Goal: Find specific page/section: Find specific page/section

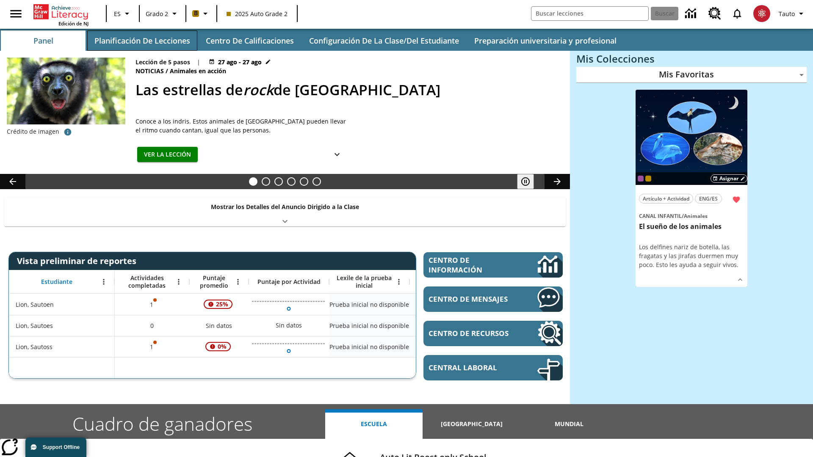
click at [142, 41] on button "Planificación de lecciones" at bounding box center [142, 40] width 110 height 20
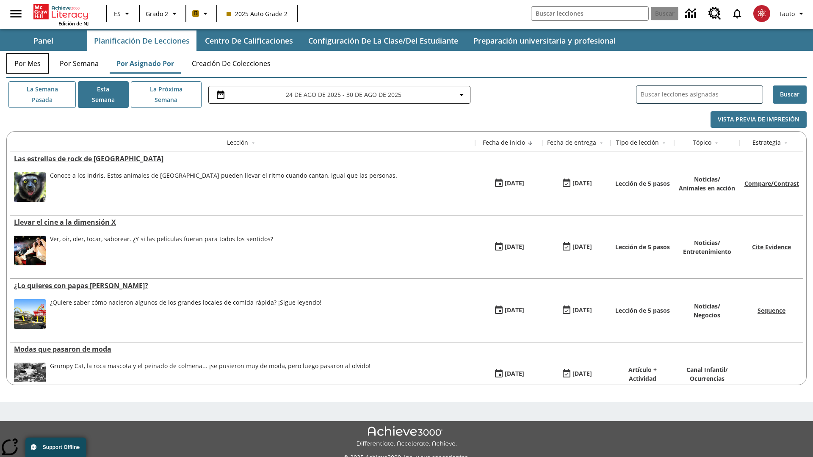
click at [28, 64] on button "Por mes" at bounding box center [27, 63] width 42 height 20
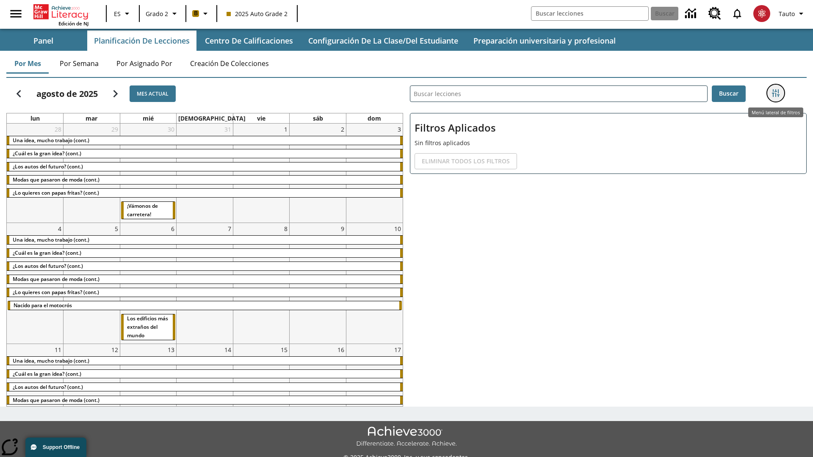
click at [775, 93] on icon "Menú lateral de filtros" at bounding box center [776, 93] width 8 height 8
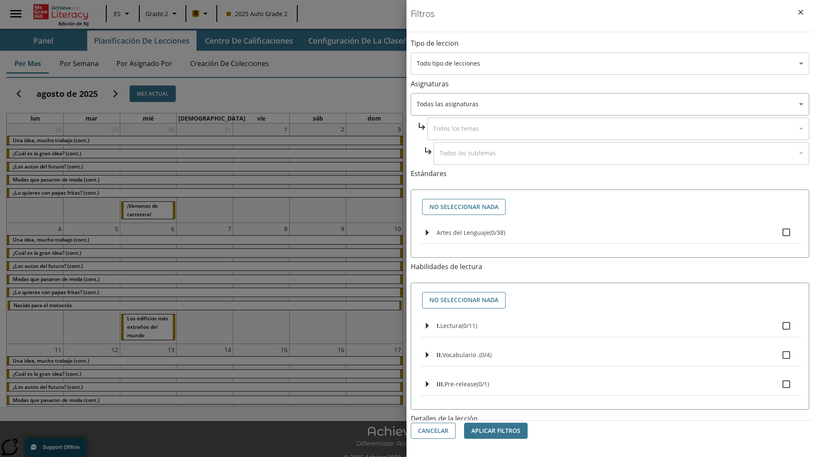
click at [610, 64] on body "Saltar al contenido principal Edición de NJ ES Grado 2 B 2025 Auto Grade 2 Busc…" at bounding box center [406, 238] width 813 height 476
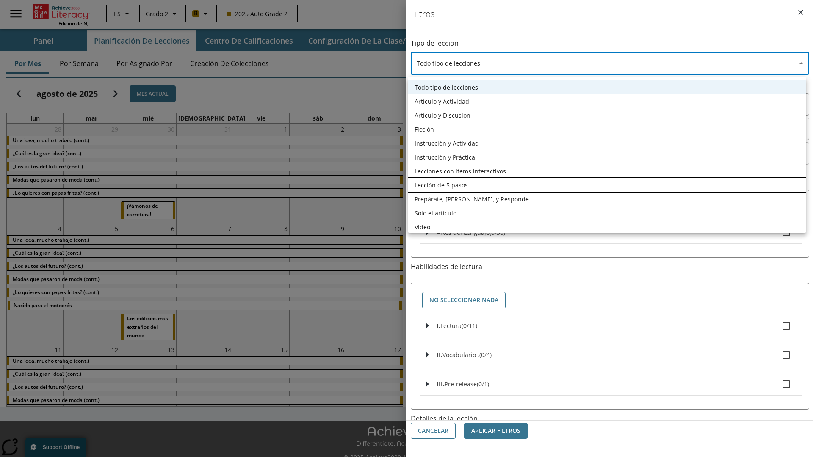
click at [607, 185] on li "Lección de 5 pasos" at bounding box center [607, 185] width 398 height 14
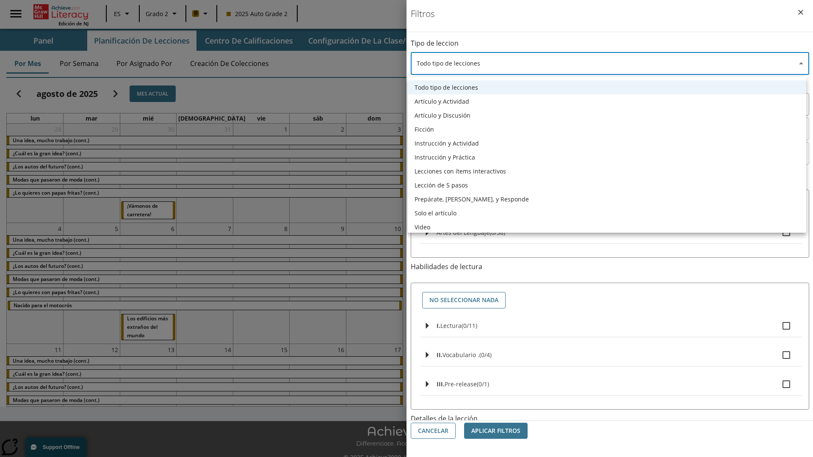
type input "1"
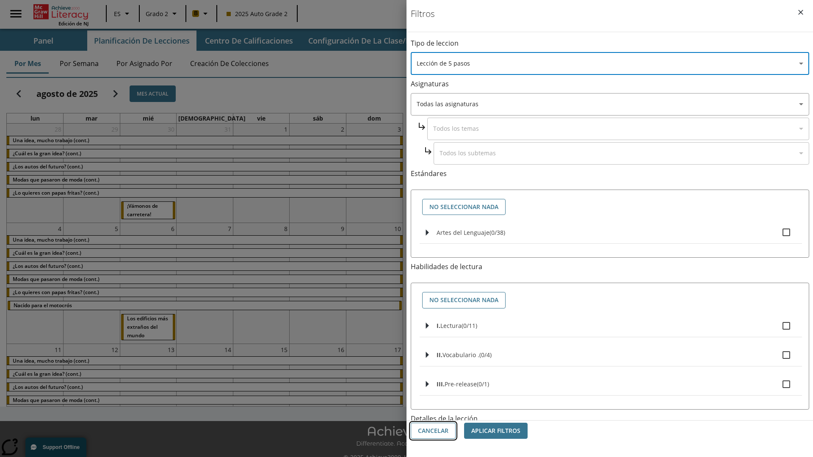
click at [433, 431] on button "Cancelar" at bounding box center [433, 431] width 45 height 17
click at [775, 93] on icon "Menú lateral de filtros" at bounding box center [776, 93] width 8 height 8
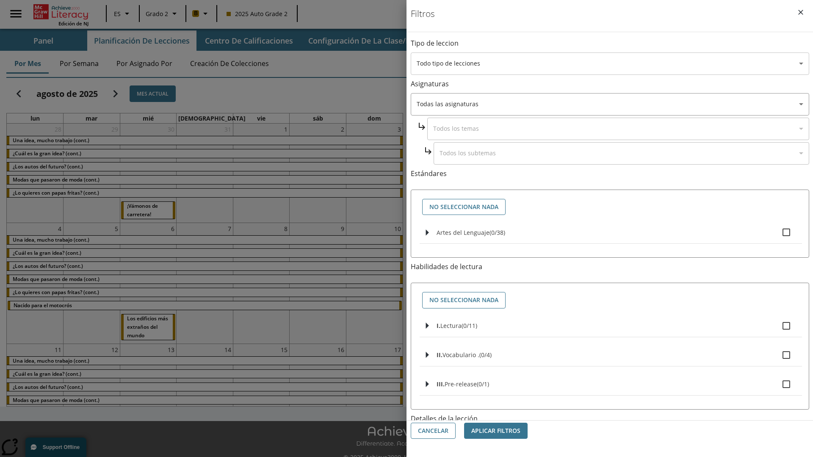
click at [610, 64] on body "Saltar al contenido principal Edición de NJ ES Grado 2 B 2025 Auto Grade 2 Busc…" at bounding box center [406, 238] width 813 height 476
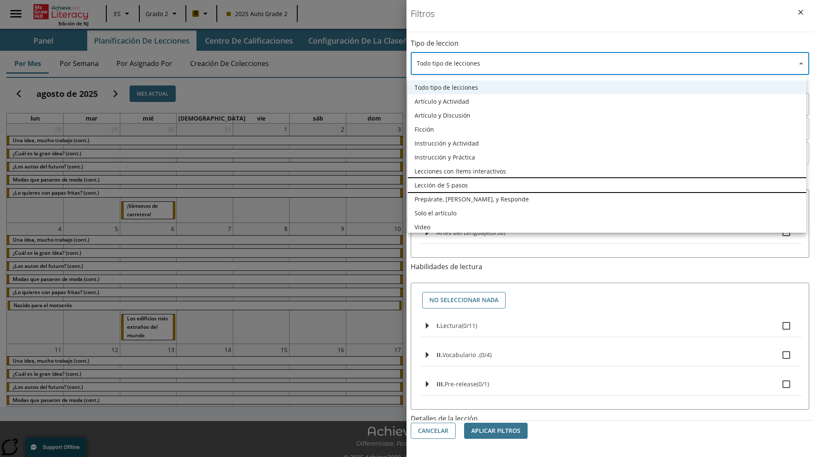
click at [607, 185] on li "Lección de 5 pasos" at bounding box center [607, 185] width 398 height 14
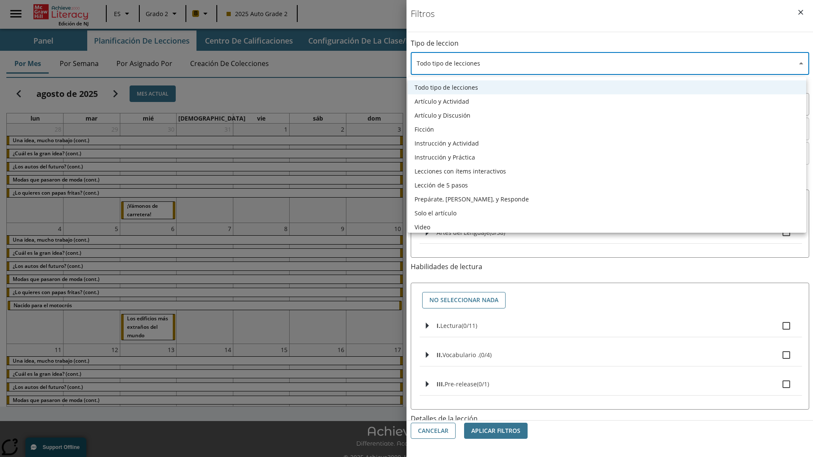
type input "1"
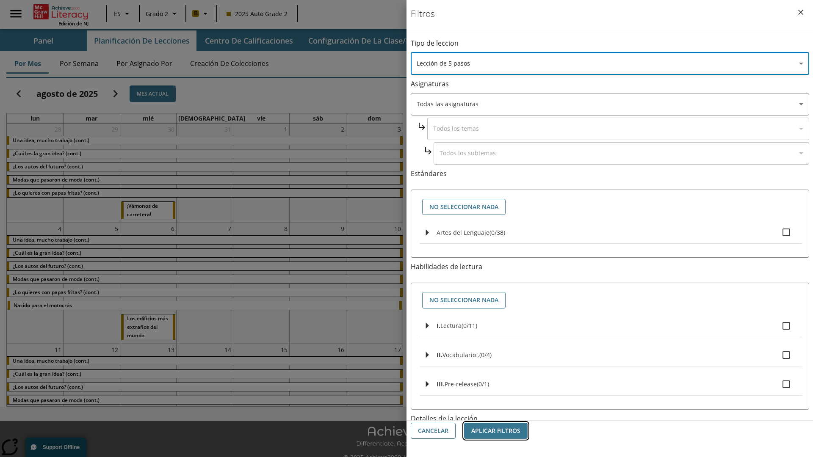
click at [496, 431] on button "Aplicar Filtros" at bounding box center [496, 431] width 64 height 17
